Goal: Information Seeking & Learning: Learn about a topic

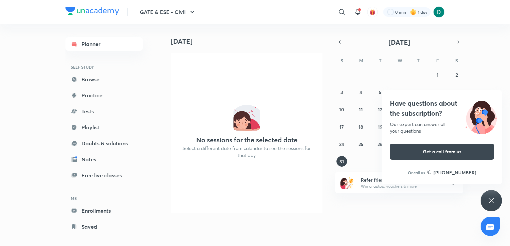
click at [486, 196] on div "Have questions about the subscription? Our expert can answer all your questions…" at bounding box center [491, 200] width 21 height 21
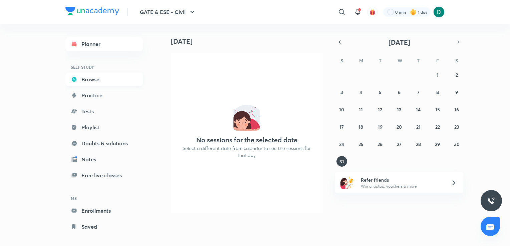
click at [94, 83] on link "Browse" at bounding box center [103, 79] width 77 height 13
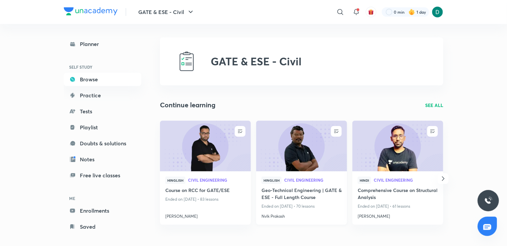
click at [314, 190] on h4 "Geo-Technical Engineering | GATE & ESE - Full Length Course" at bounding box center [301, 194] width 80 height 15
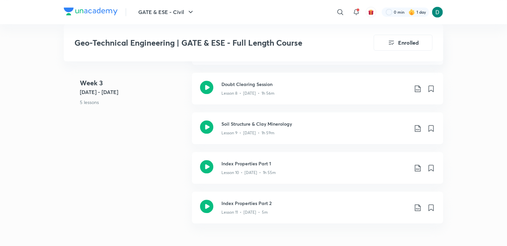
scroll to position [746, 0]
click at [299, 157] on div "Index Properties Part 1 Lesson 10 • [DATE] • 1h 55m" at bounding box center [317, 169] width 251 height 32
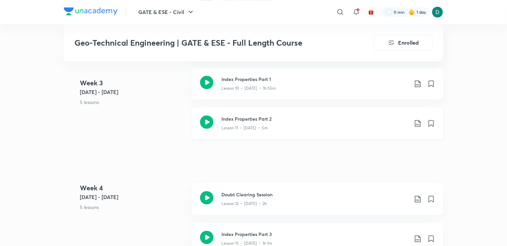
scroll to position [831, 0]
click at [221, 201] on p "Lesson 12 • [DATE] • 2h" at bounding box center [243, 203] width 45 height 6
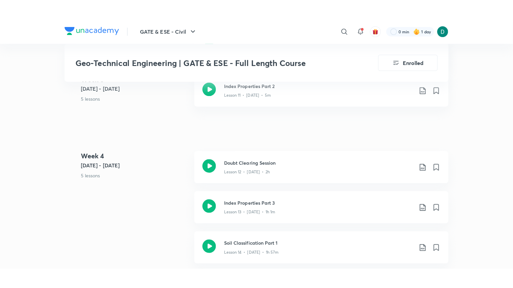
scroll to position [884, 0]
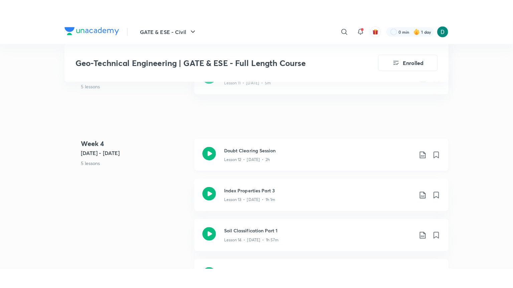
scroll to position [896, 0]
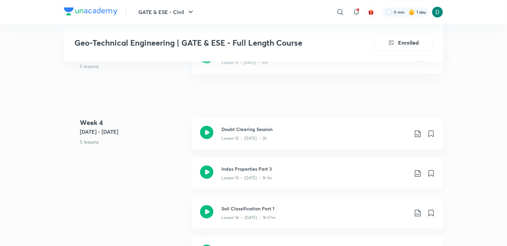
click at [254, 180] on p "Lesson 13 • [DATE] • 1h 1m" at bounding box center [246, 178] width 51 height 6
